Goal: Communication & Community: Participate in discussion

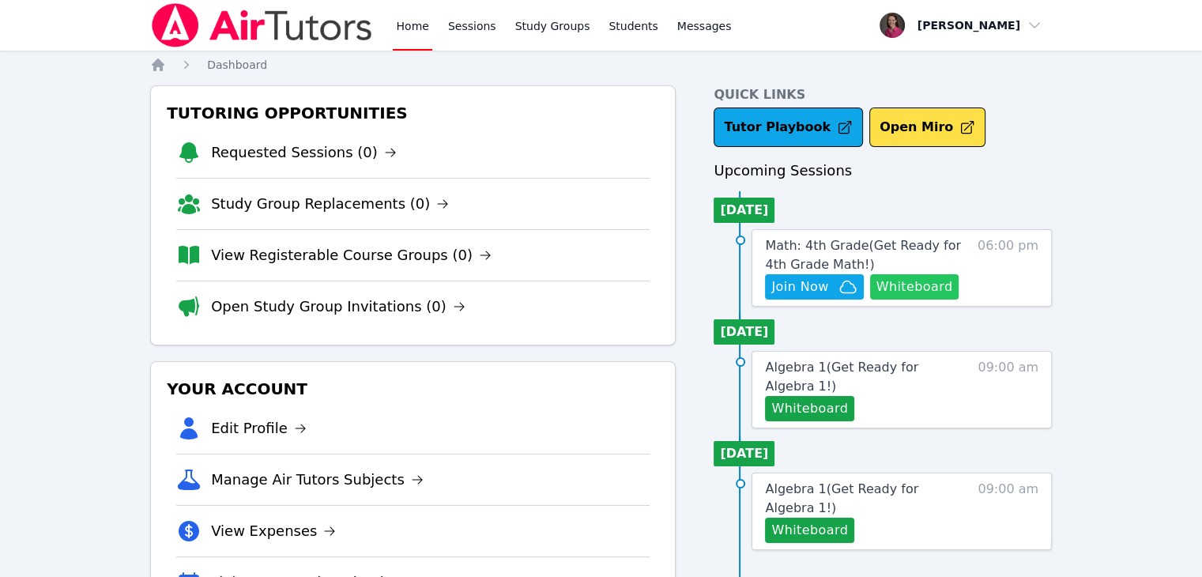
click at [922, 288] on button "Whiteboard" at bounding box center [914, 286] width 89 height 25
click at [853, 243] on span "Math: 4th Grade ( Get Ready for 4th Grade Math! )" at bounding box center [863, 255] width 196 height 34
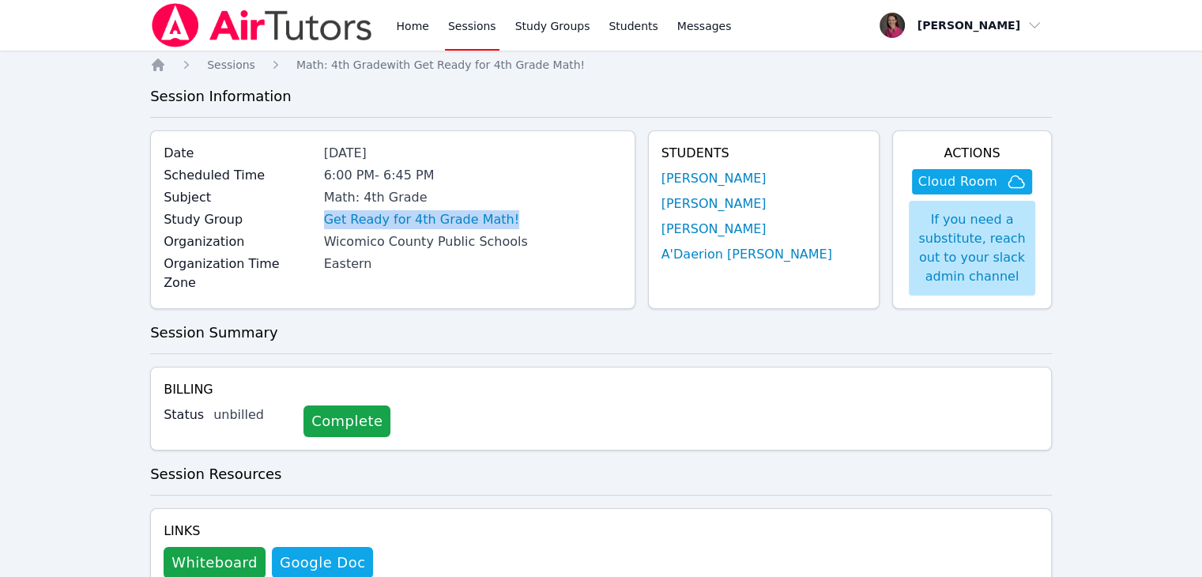
drag, startPoint x: 547, startPoint y: 222, endPoint x: 332, endPoint y: 224, distance: 214.9
click at [332, 224] on div "Study Group Get Ready for 4th Grade Math!" at bounding box center [392, 221] width 457 height 22
copy link "Get Ready for 4th Grade Math!"
click at [454, 159] on div "[DATE]" at bounding box center [473, 153] width 298 height 19
drag, startPoint x: 827, startPoint y: 213, endPoint x: 693, endPoint y: 209, distance: 134.4
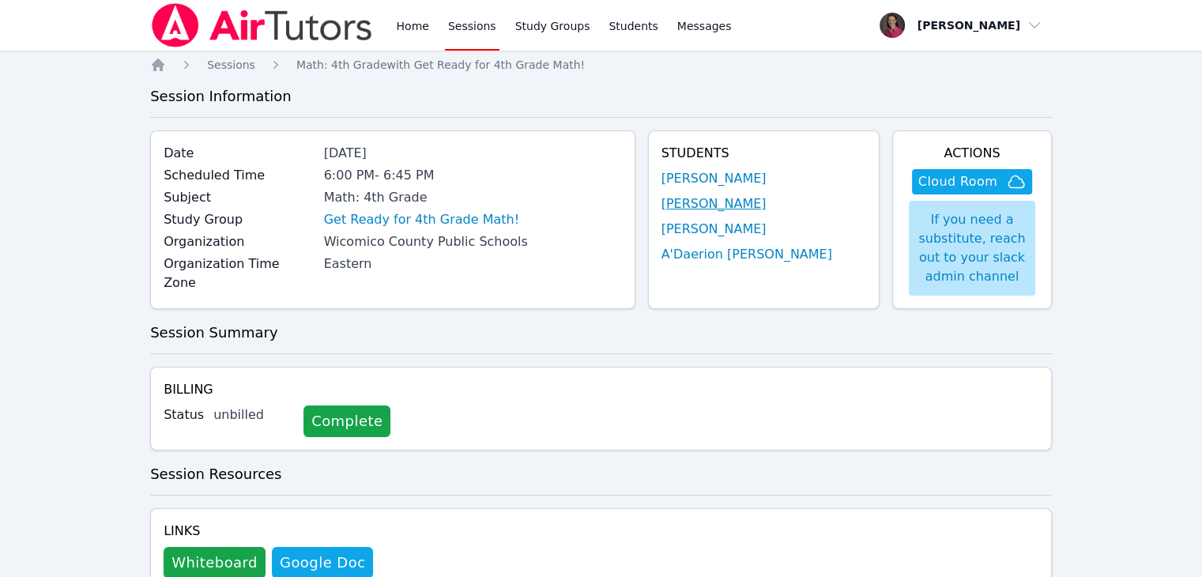
click at [693, 209] on li "[PERSON_NAME]" at bounding box center [763, 203] width 205 height 19
copy link "[PERSON_NAME]"
